Goal: Task Accomplishment & Management: Manage account settings

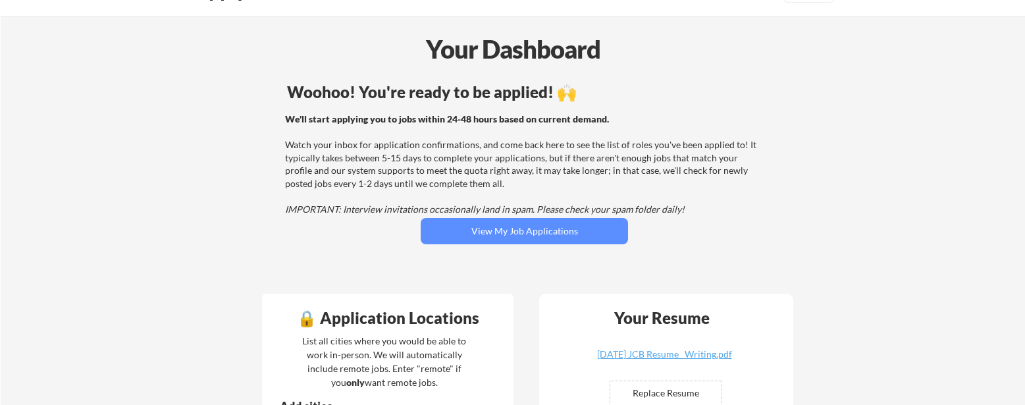
scroll to position [40, 0]
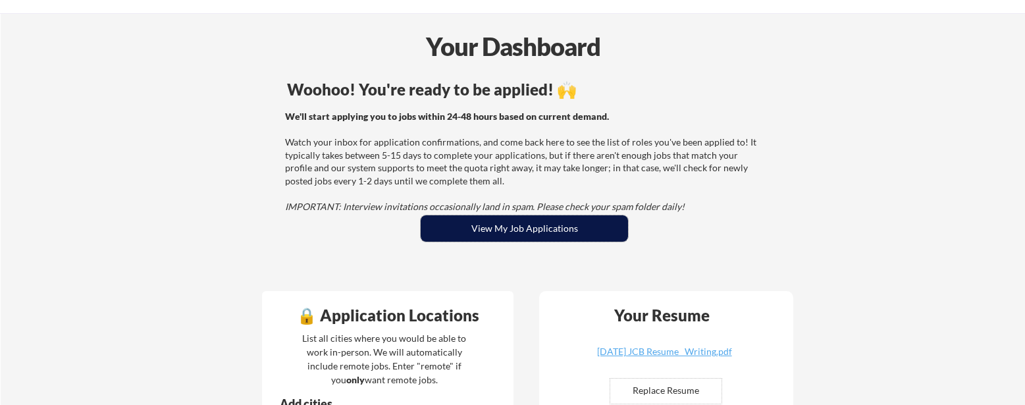
click at [531, 227] on button "View My Job Applications" at bounding box center [524, 228] width 207 height 26
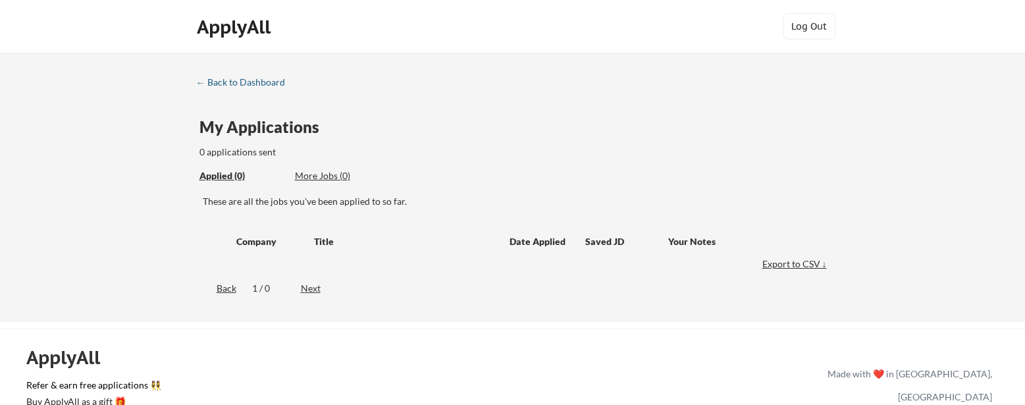
click at [247, 82] on div "← Back to Dashboard" at bounding box center [245, 82] width 99 height 9
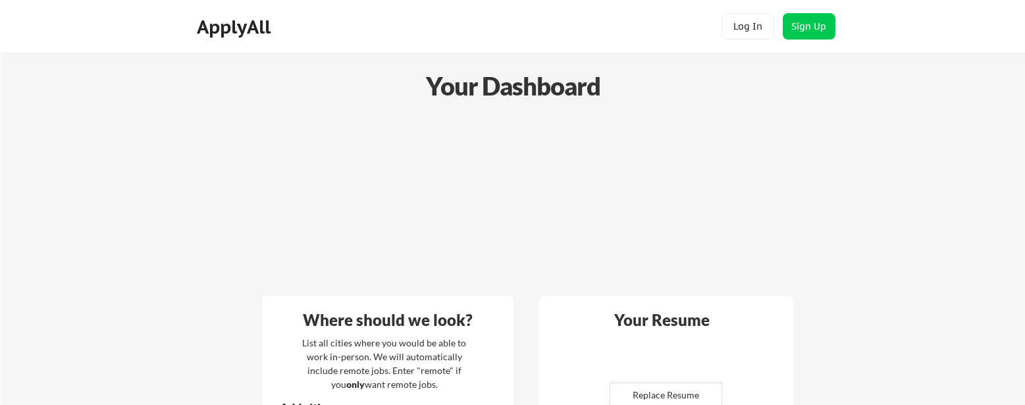
scroll to position [40, 0]
